Goal: Information Seeking & Learning: Check status

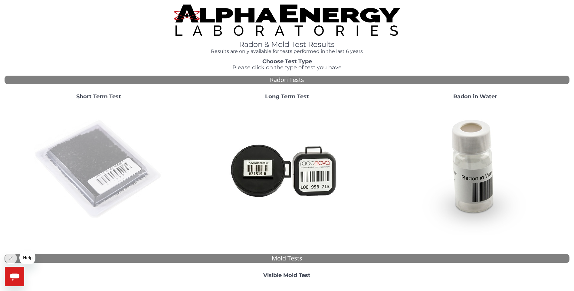
click at [109, 155] on img at bounding box center [99, 170] width 130 height 130
click at [102, 152] on img at bounding box center [99, 170] width 130 height 130
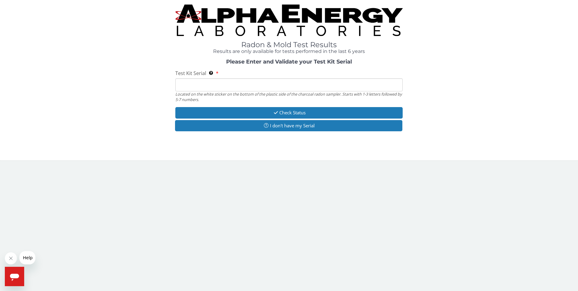
click at [197, 86] on input "Test Kit Serial Located on the white sticker on the bottom of the plastic side …" at bounding box center [289, 84] width 228 height 13
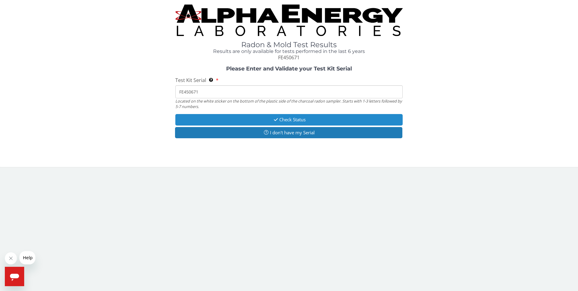
type input "FE450671"
click at [292, 120] on button "Check Status" at bounding box center [289, 119] width 228 height 11
